Goal: Contribute content

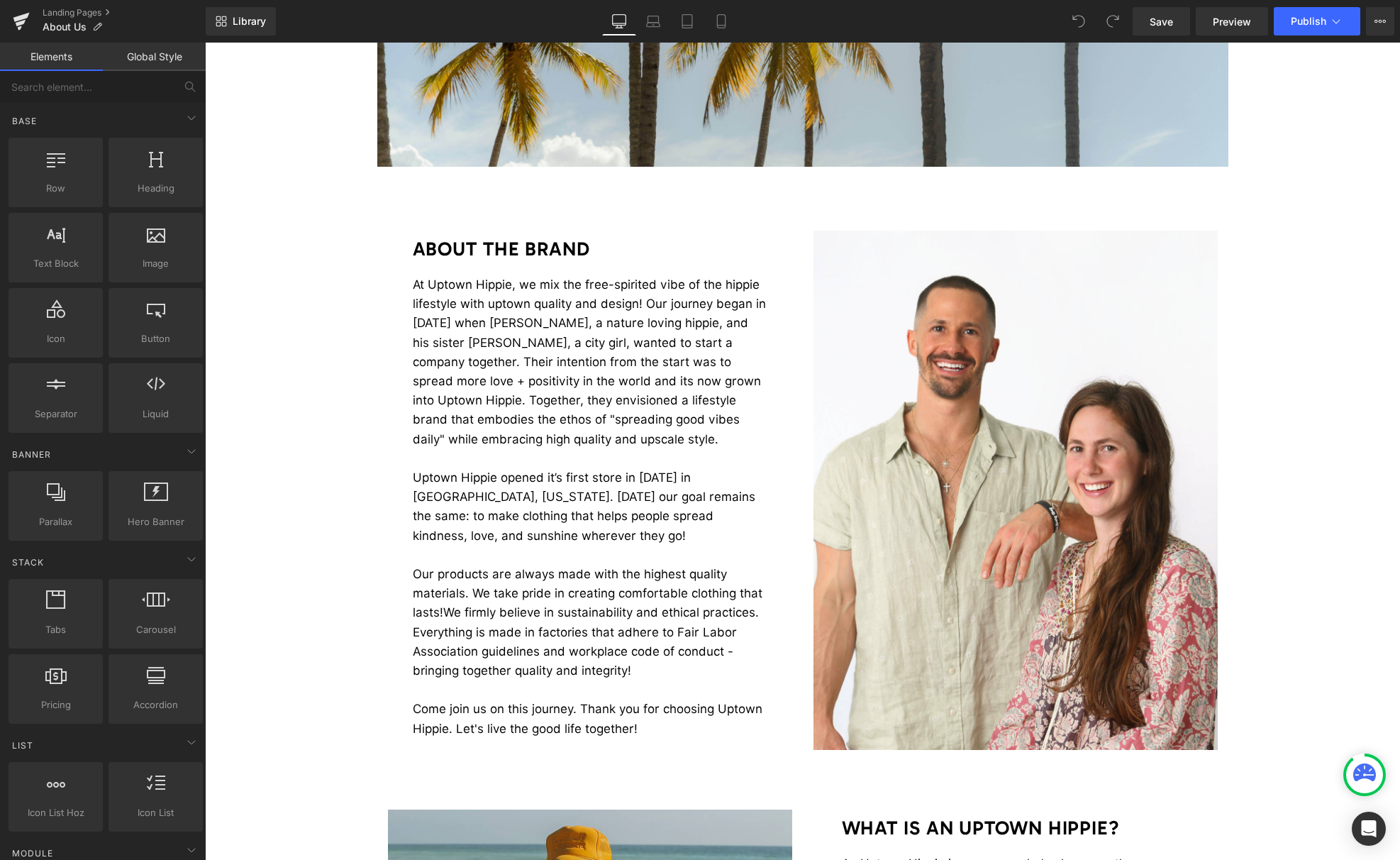
scroll to position [497, 0]
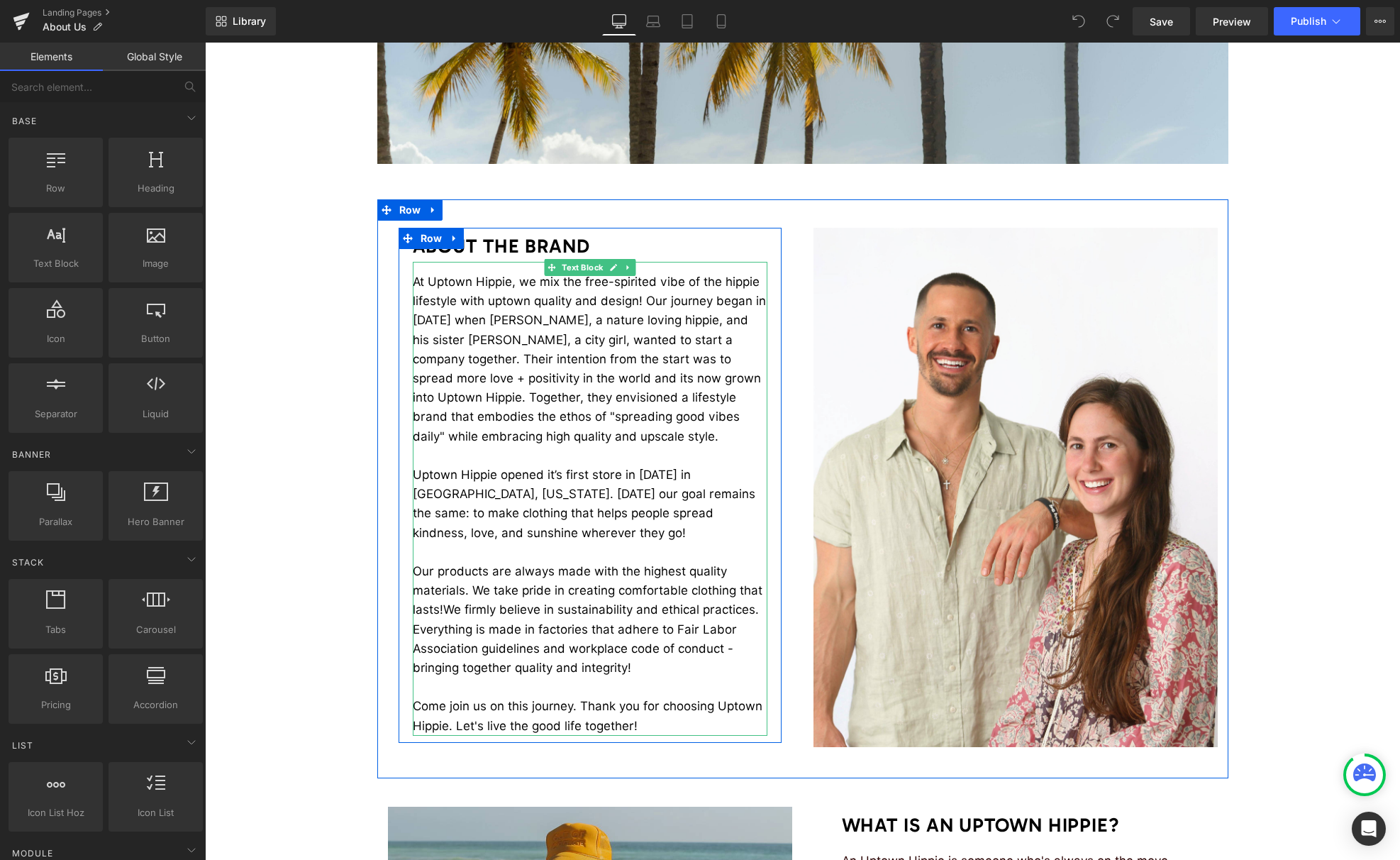
click at [595, 663] on span "We firmly believe in sustainability and ethical practices. Everything is made i…" at bounding box center [586, 637] width 346 height 72
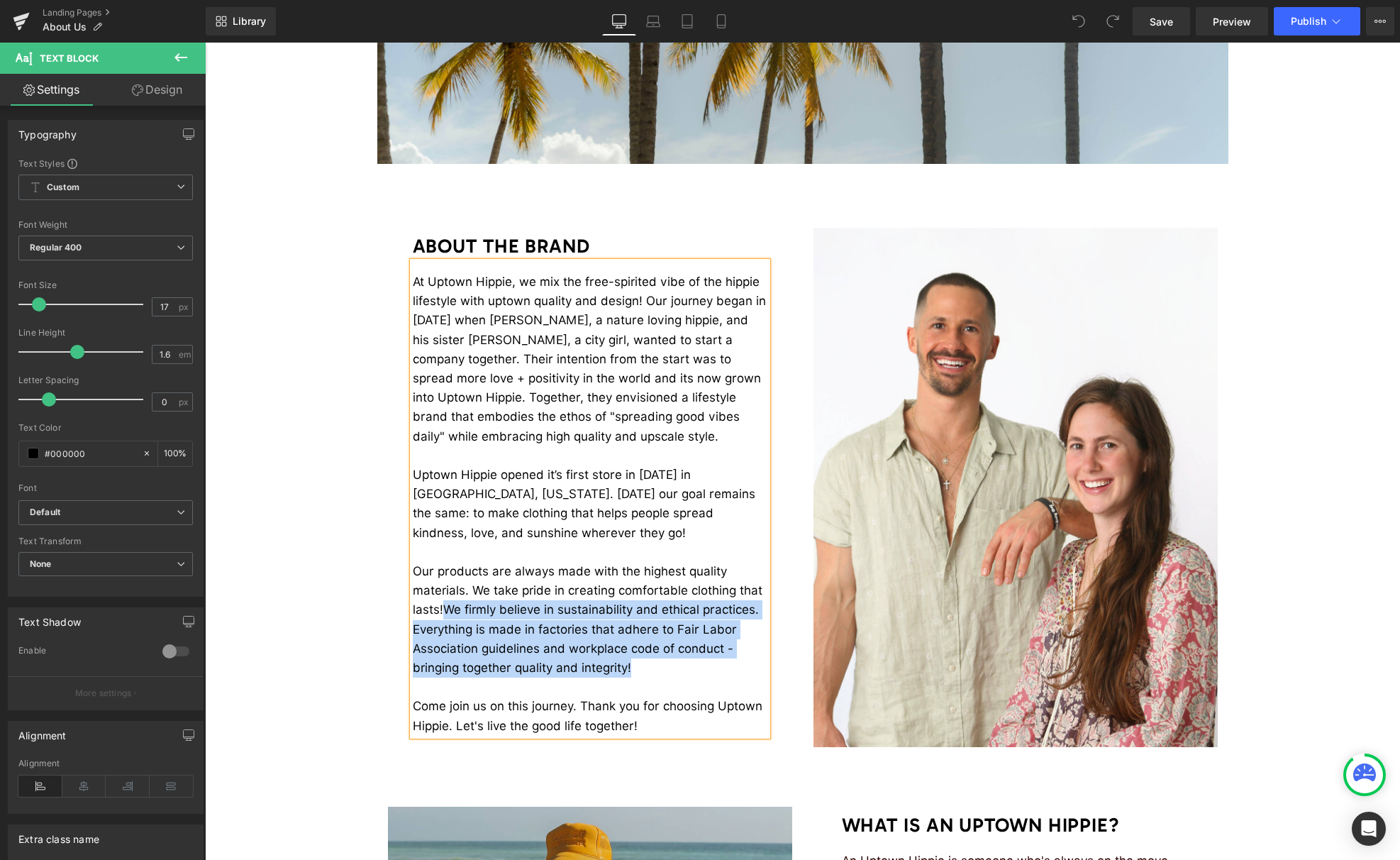
drag, startPoint x: 626, startPoint y: 668, endPoint x: 450, endPoint y: 612, distance: 184.7
click at [450, 612] on span "We firmly believe in sustainability and ethical practices. Everything is made i…" at bounding box center [586, 637] width 346 height 72
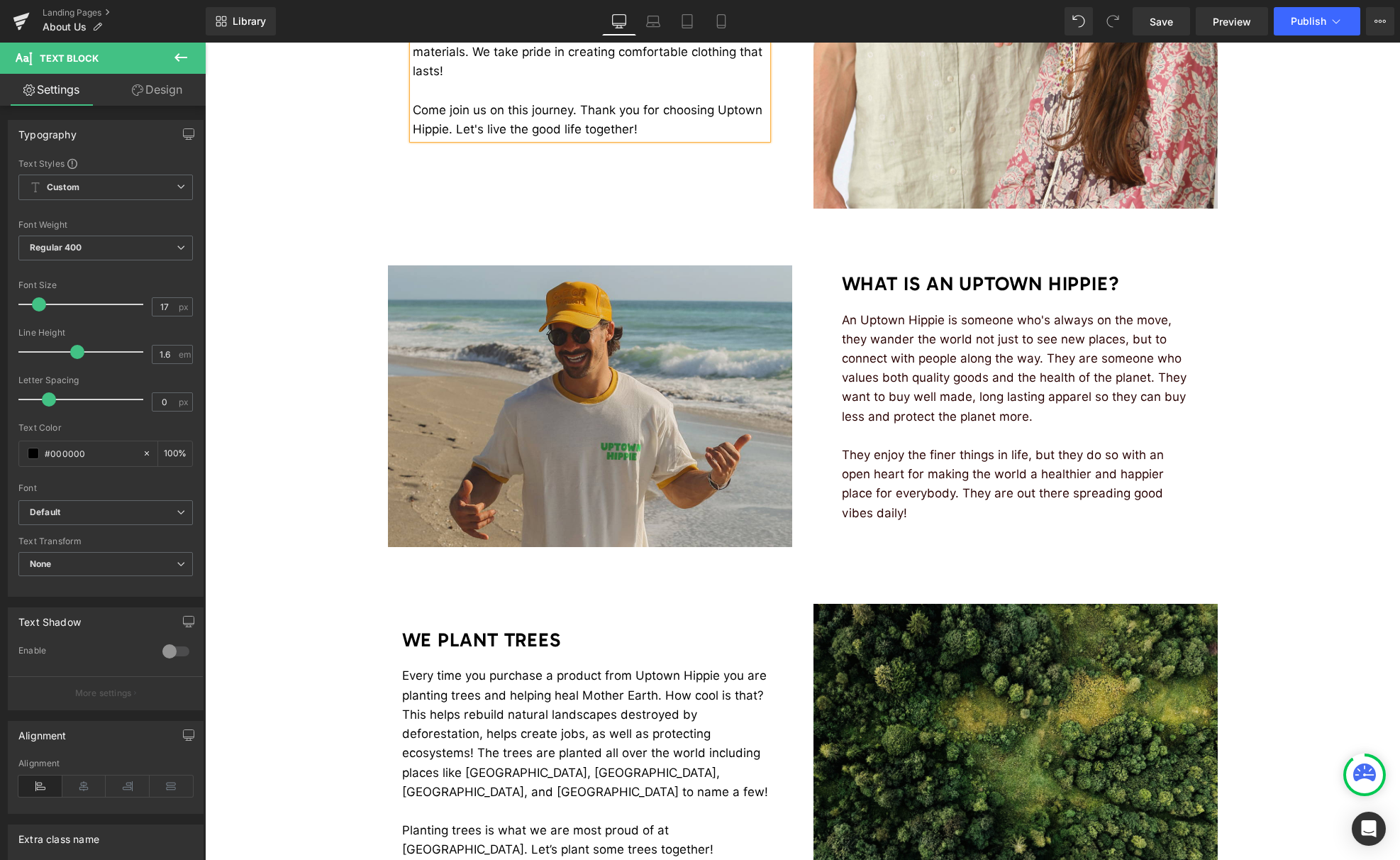
scroll to position [995, 0]
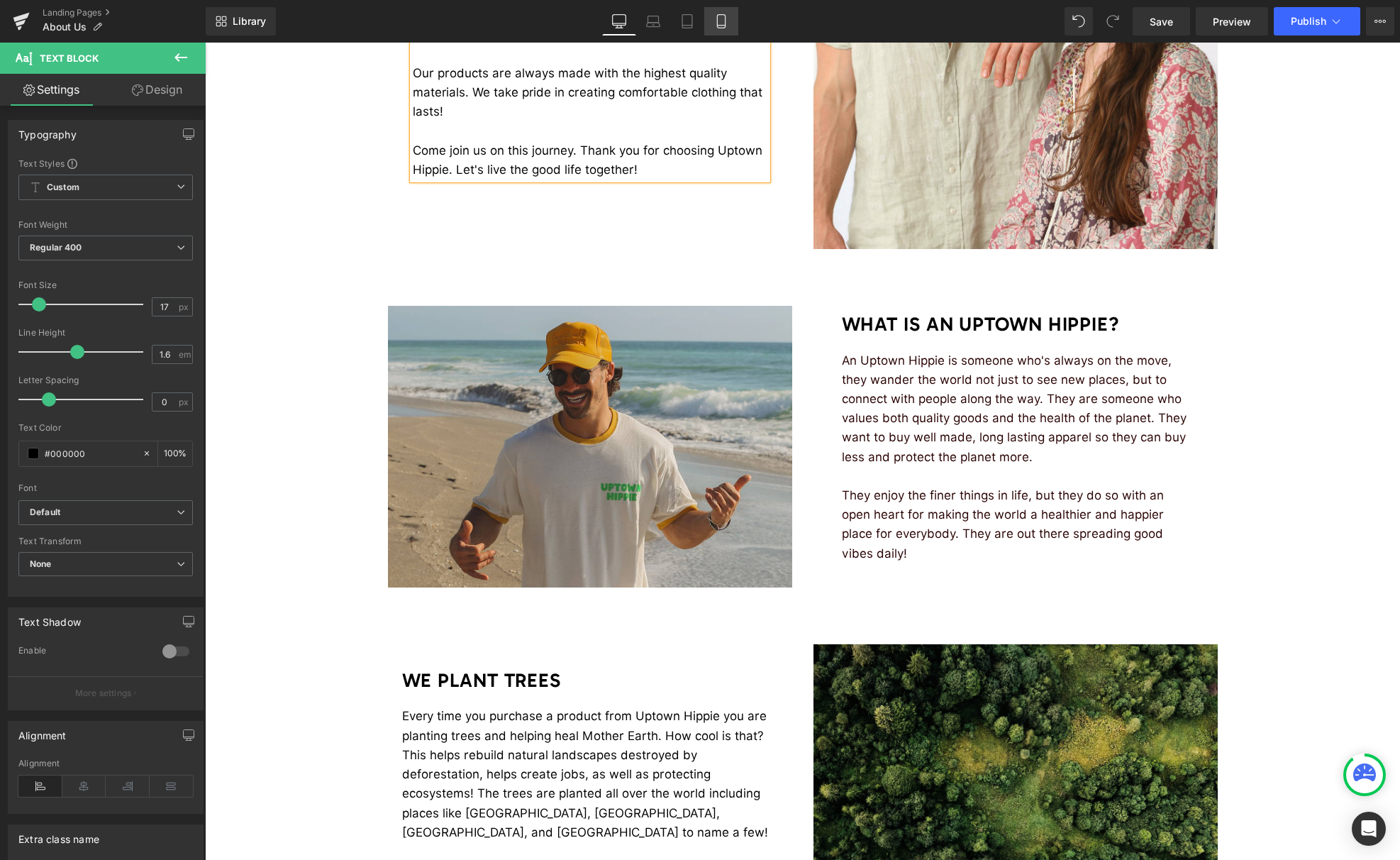
click at [718, 21] on icon at bounding box center [721, 21] width 8 height 14
type input "100"
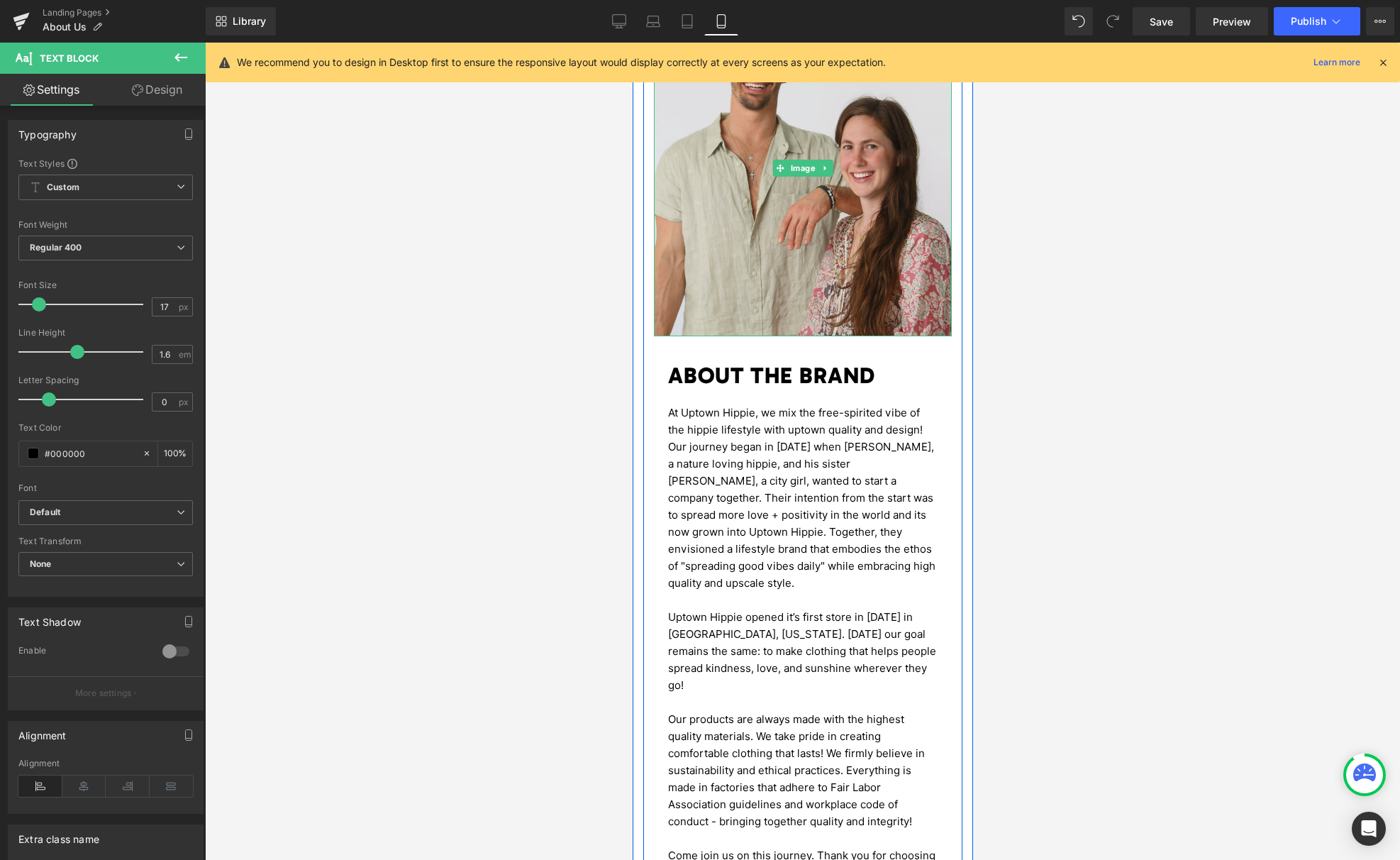
scroll to position [537, 0]
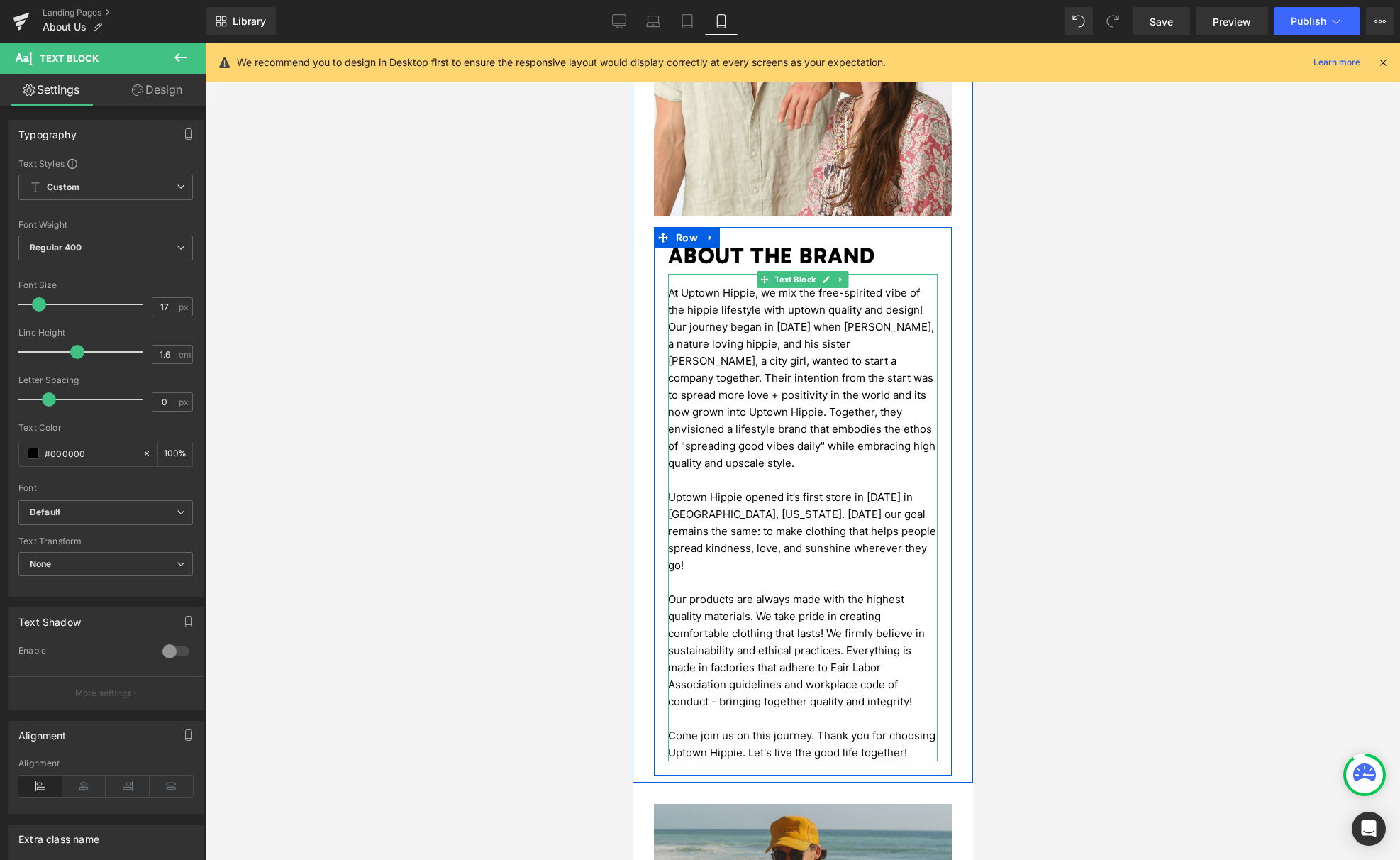
click at [886, 668] on span "Our products are always made with the highest quality materials. We take pride …" at bounding box center [796, 649] width 256 height 114
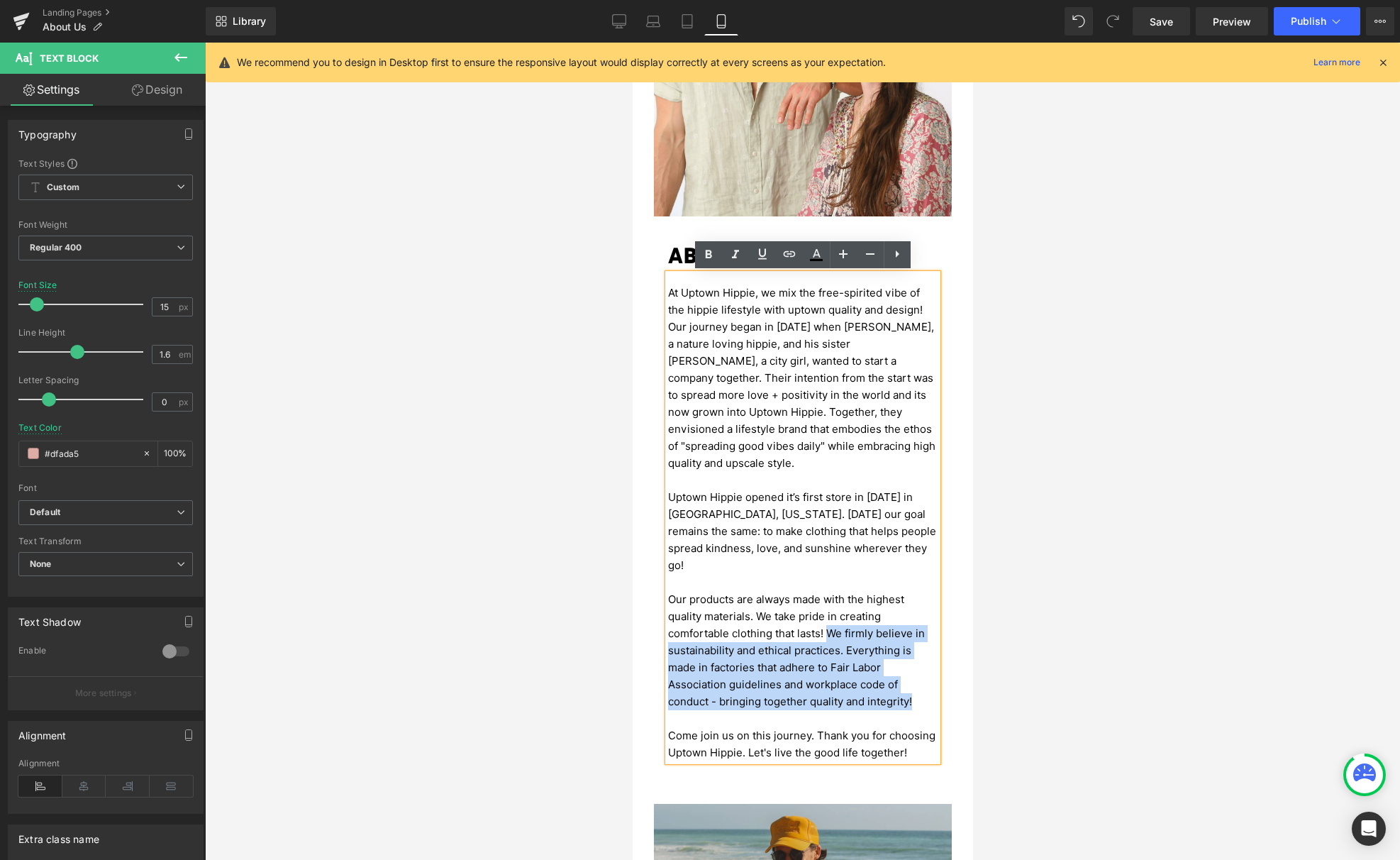
drag, startPoint x: 916, startPoint y: 668, endPoint x: 828, endPoint y: 604, distance: 108.8
click at [828, 604] on p "Our products are always made with the highest quality materials. We take pride …" at bounding box center [802, 650] width 269 height 119
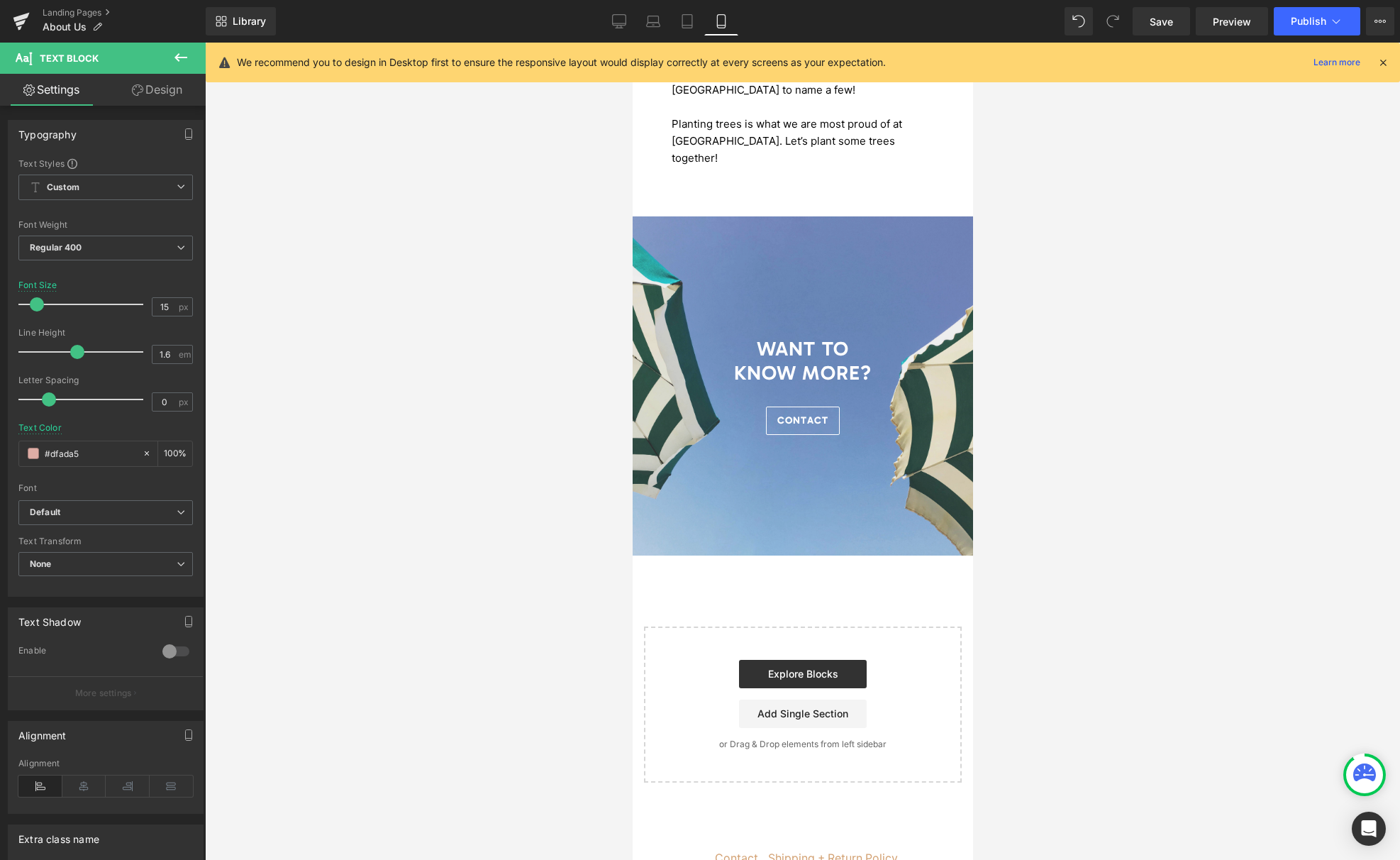
scroll to position [2158, 0]
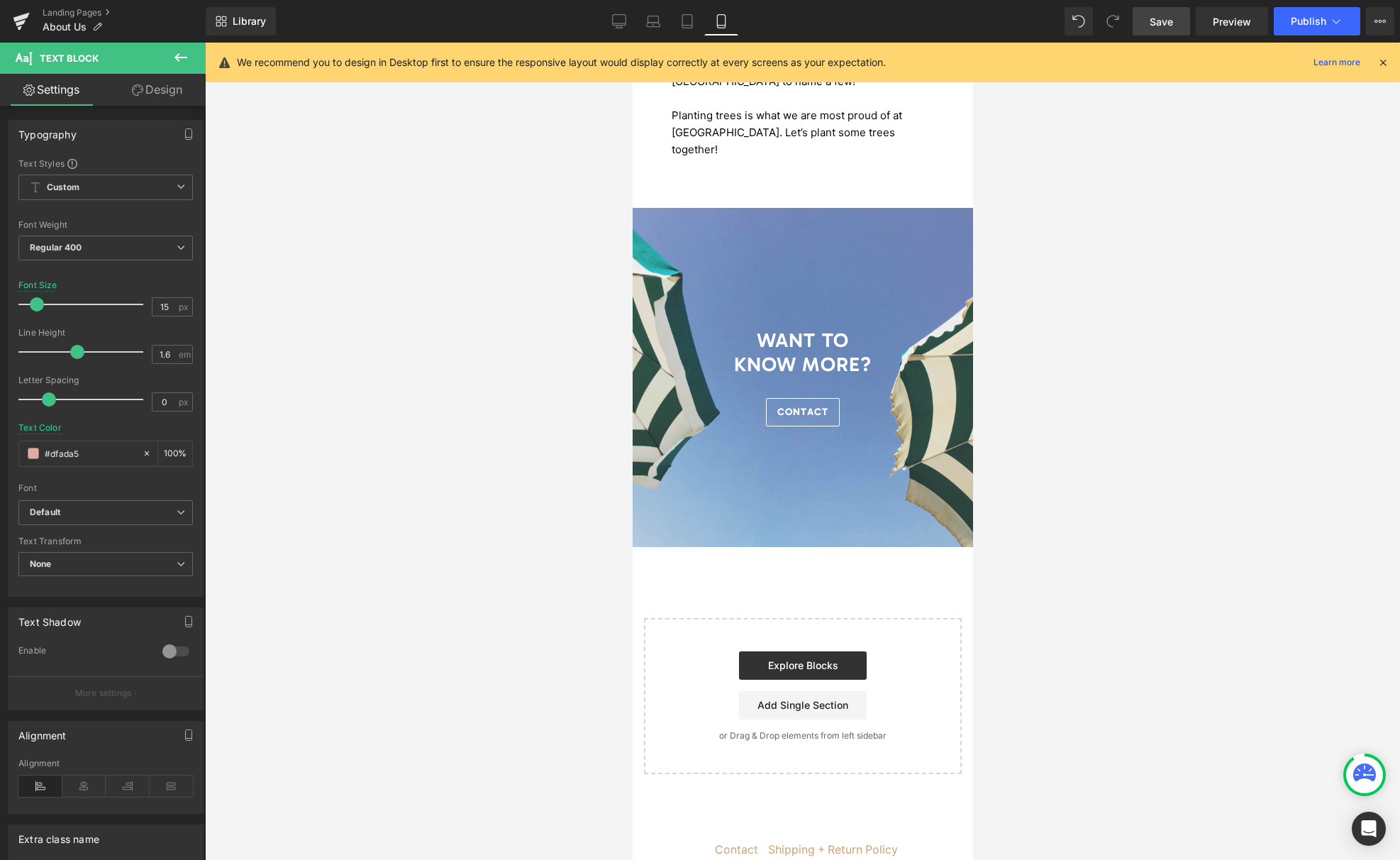
click at [1161, 25] on span "Save" at bounding box center [1161, 21] width 24 height 15
click at [1305, 24] on span "Publish" at bounding box center [1308, 21] width 36 height 11
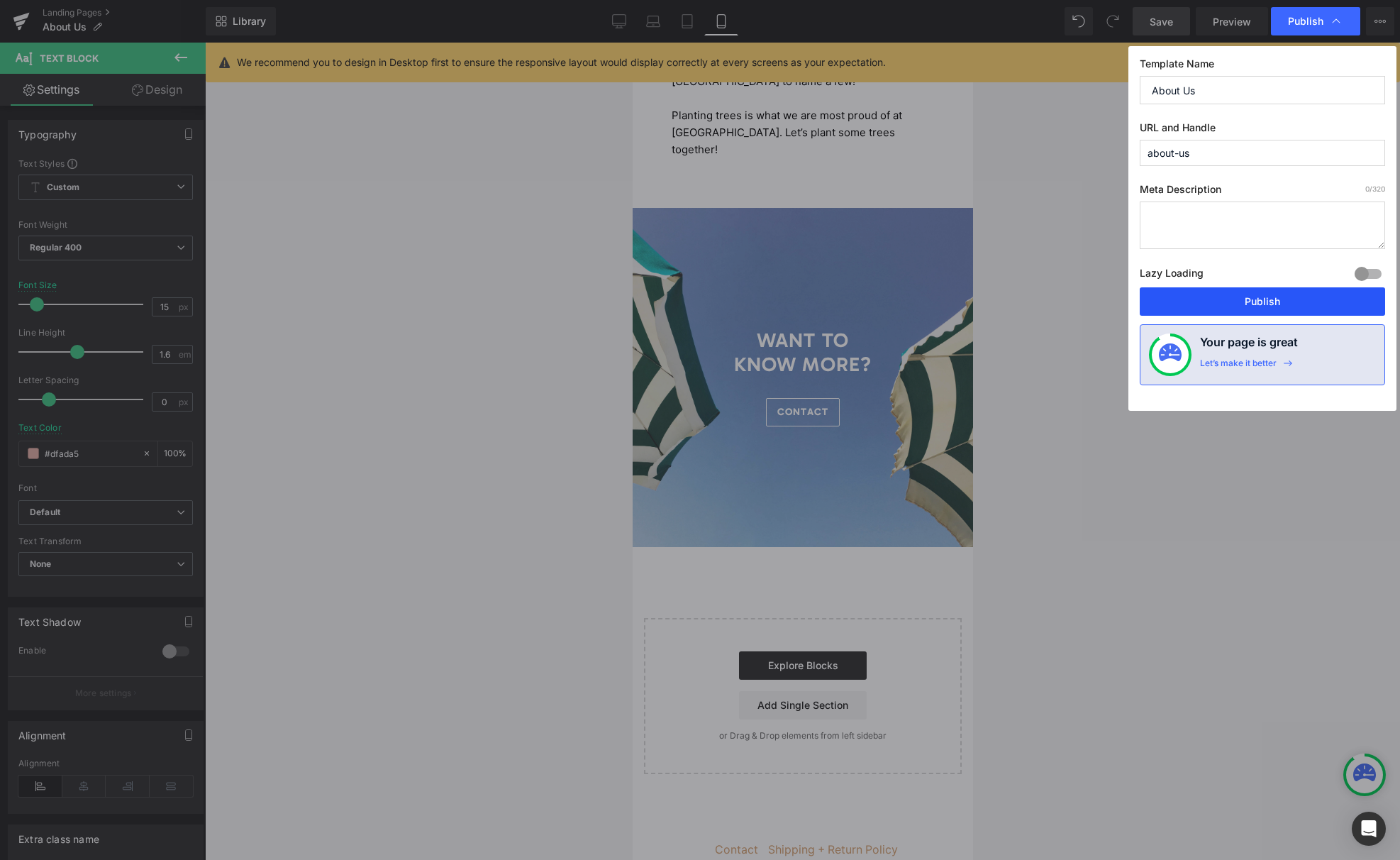
click at [1271, 303] on button "Publish" at bounding box center [1262, 301] width 245 height 28
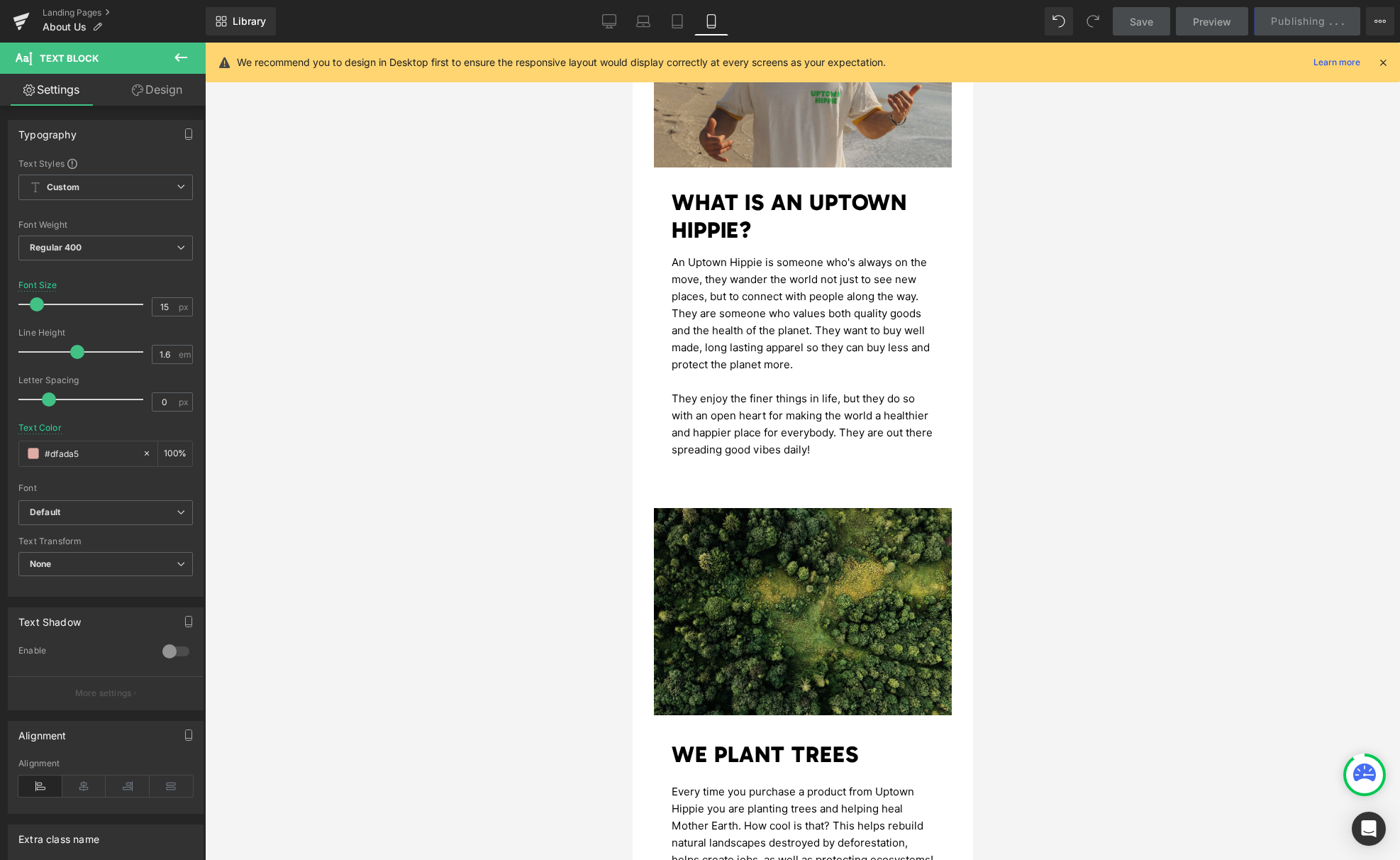
scroll to position [1251, 0]
